Goal: Transaction & Acquisition: Purchase product/service

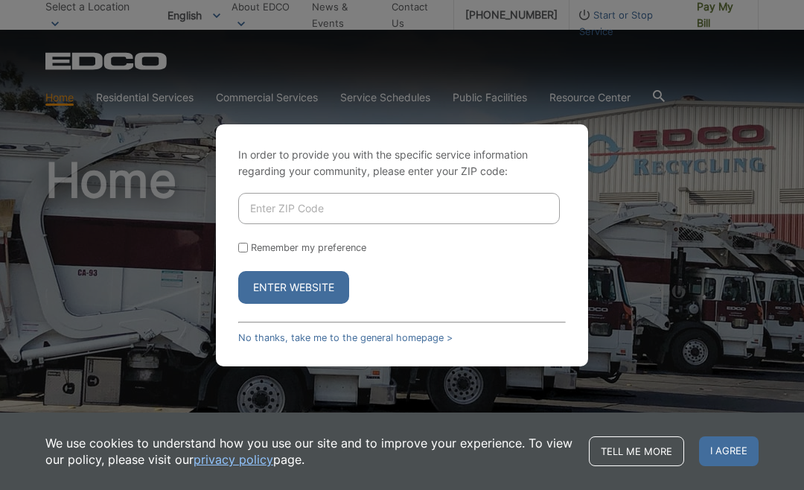
click at [412, 224] on input "Enter ZIP Code" at bounding box center [398, 208] width 321 height 31
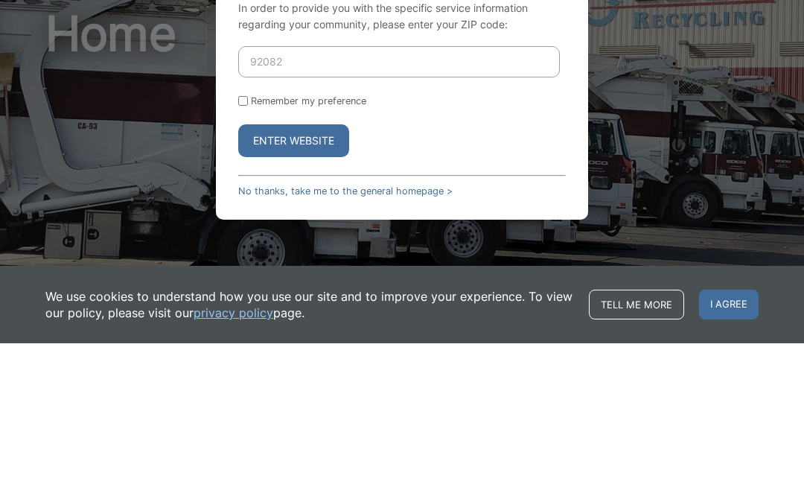
type input "92082"
click at [247, 193] on form "92082 Remember my preference Enter Website" at bounding box center [401, 248] width 327 height 111
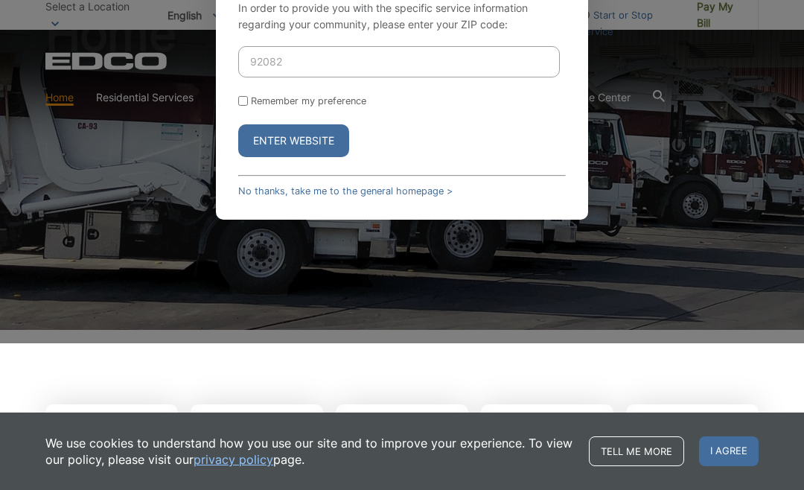
click at [243, 106] on input "Remember my preference" at bounding box center [243, 101] width 10 height 10
checkbox input "true"
click at [313, 157] on button "Enter Website" at bounding box center [293, 140] width 111 height 33
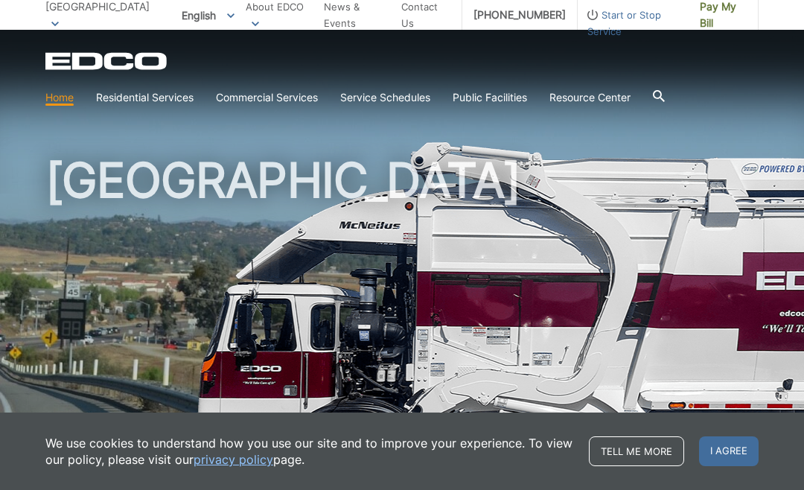
click at [473, 238] on h1 "[GEOGRAPHIC_DATA]" at bounding box center [401, 319] width 713 height 327
click at [722, 13] on span "Pay My Bill" at bounding box center [722, 15] width 47 height 33
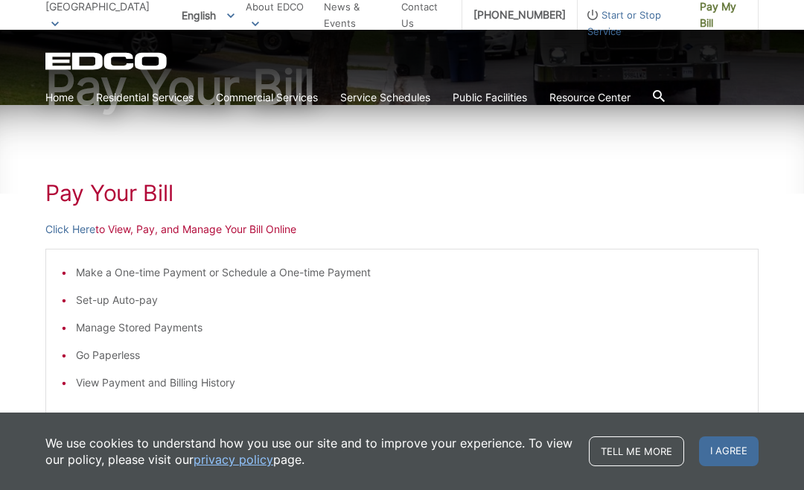
scroll to position [184, 0]
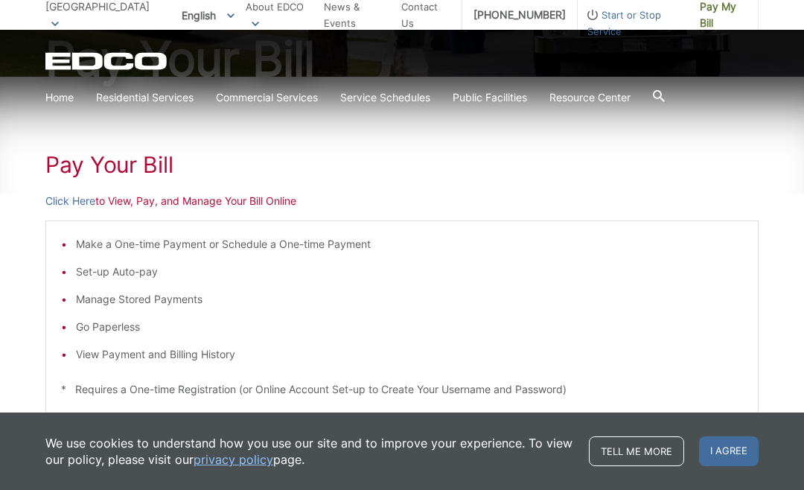
click at [121, 203] on p "Click Here to View, Pay, and Manage Your Bill Online" at bounding box center [401, 201] width 713 height 16
click at [128, 193] on p "Click Here to View, Pay, and Manage Your Bill Online" at bounding box center [401, 201] width 713 height 16
click at [129, 193] on p "Click Here to View, Pay, and Manage Your Bill Online" at bounding box center [401, 201] width 713 height 16
click at [124, 197] on p "Click Here to View, Pay, and Manage Your Bill Online" at bounding box center [401, 201] width 713 height 16
click at [126, 199] on p "Click Here to View, Pay, and Manage Your Bill Online" at bounding box center [401, 201] width 713 height 16
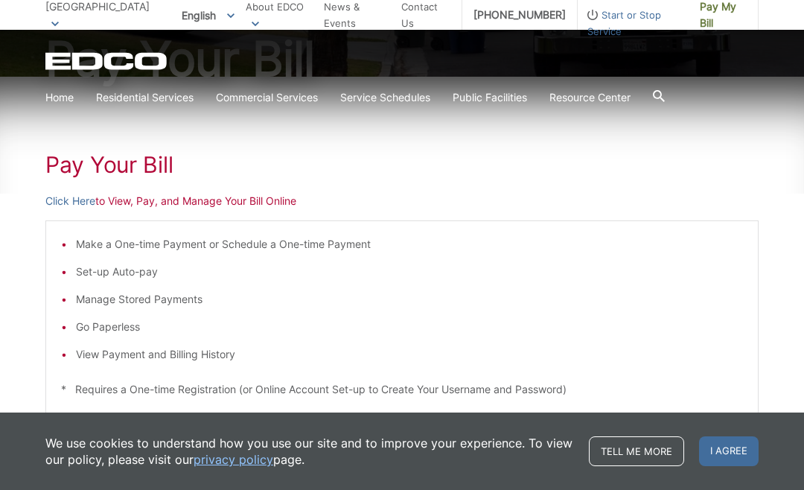
click at [135, 199] on p "Click Here to View, Pay, and Manage Your Bill Online" at bounding box center [401, 201] width 713 height 16
click at [157, 203] on p "Click Here to View, Pay, and Manage Your Bill Online" at bounding box center [401, 201] width 713 height 16
click at [176, 196] on p "Click Here to View, Pay, and Manage Your Bill Online" at bounding box center [401, 201] width 713 height 16
click at [71, 198] on link "Click Here" at bounding box center [70, 201] width 50 height 16
